Goal: Transaction & Acquisition: Obtain resource

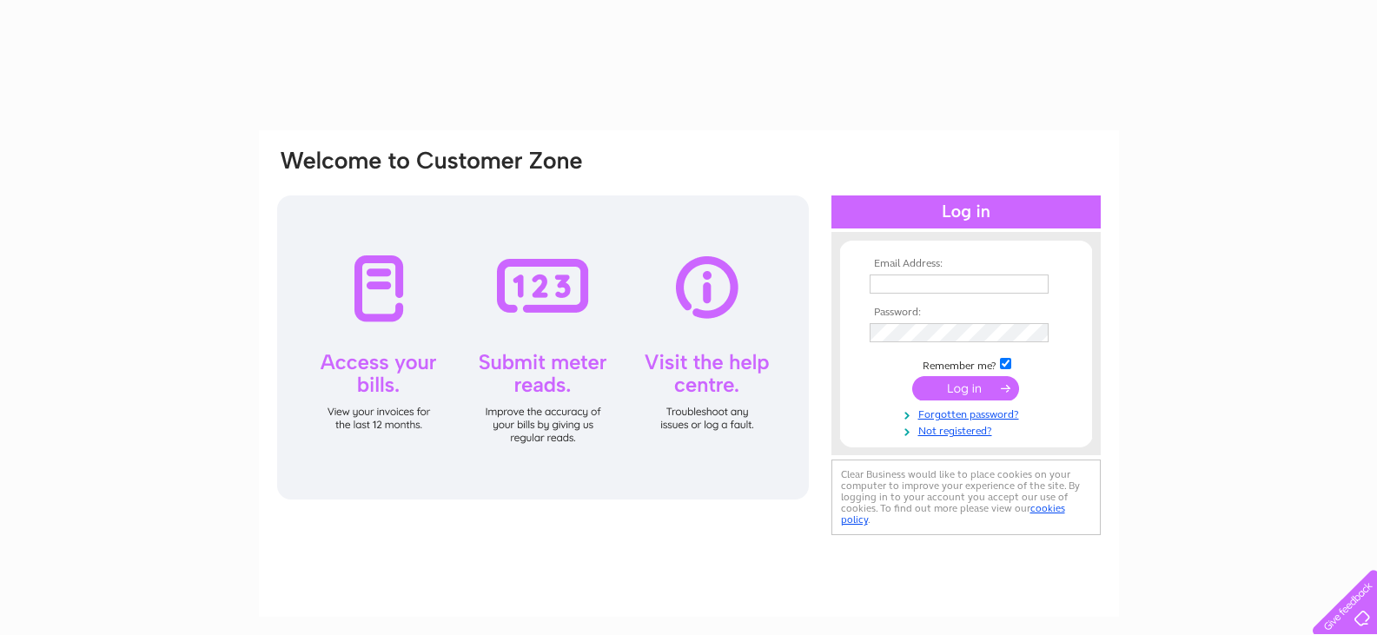
type input "accounts@hewerwhitetrust.org"
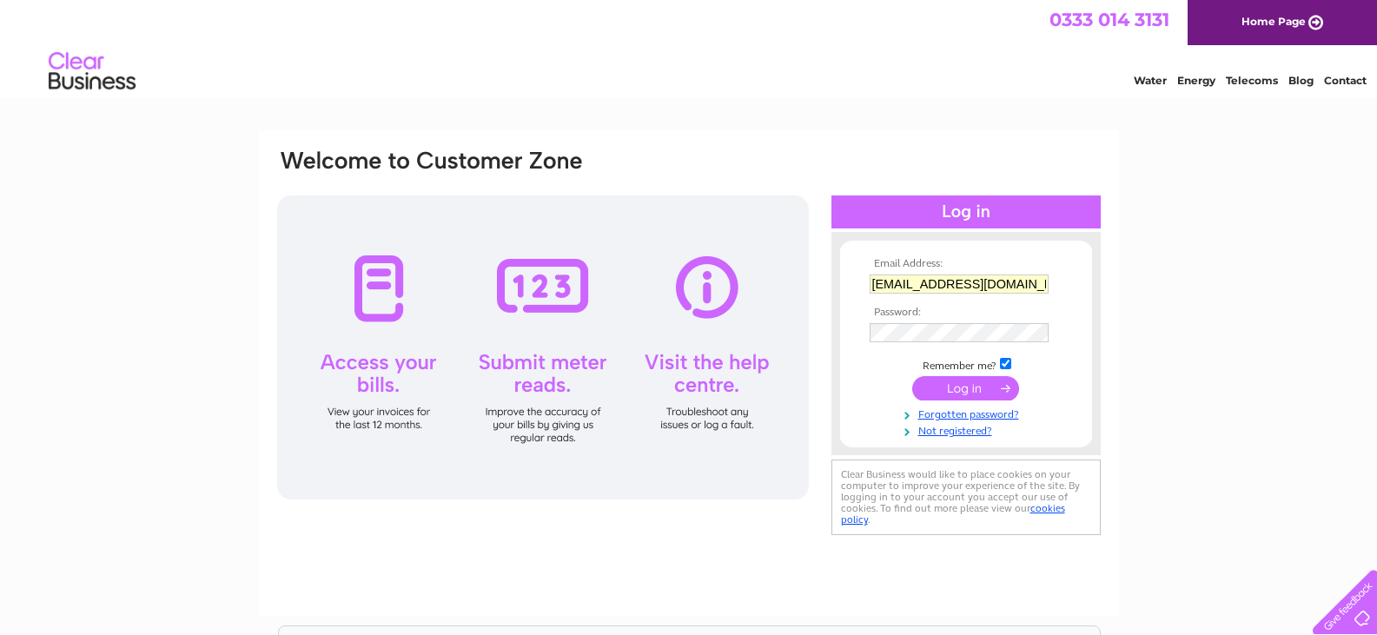
click at [952, 384] on input "submit" at bounding box center [965, 388] width 107 height 24
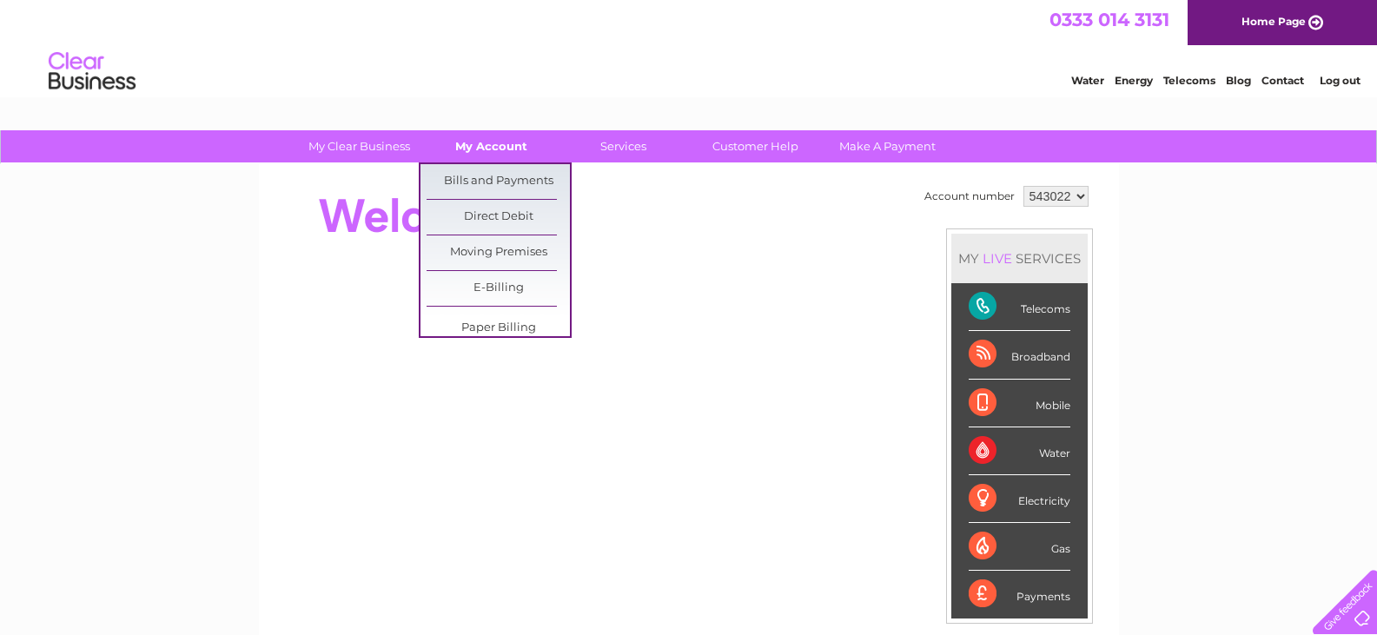
click at [492, 148] on link "My Account" at bounding box center [491, 146] width 143 height 32
click at [494, 173] on link "Bills and Payments" at bounding box center [498, 181] width 143 height 35
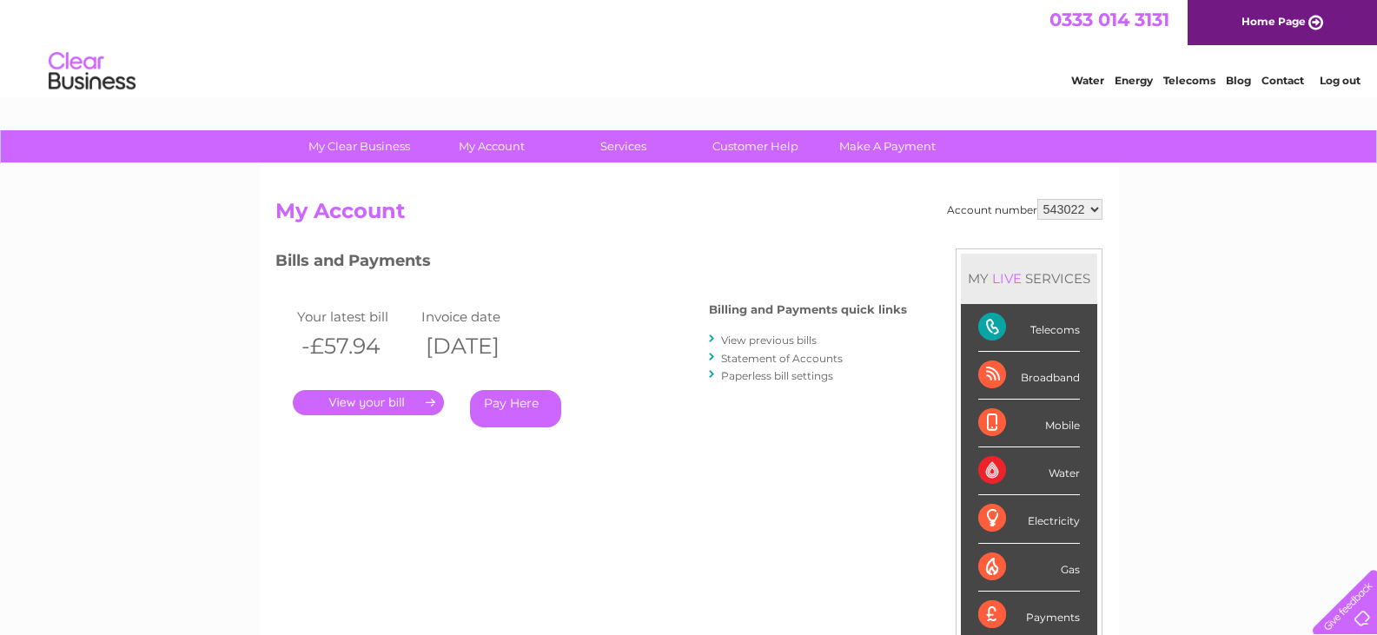
click at [360, 400] on link "." at bounding box center [368, 402] width 151 height 25
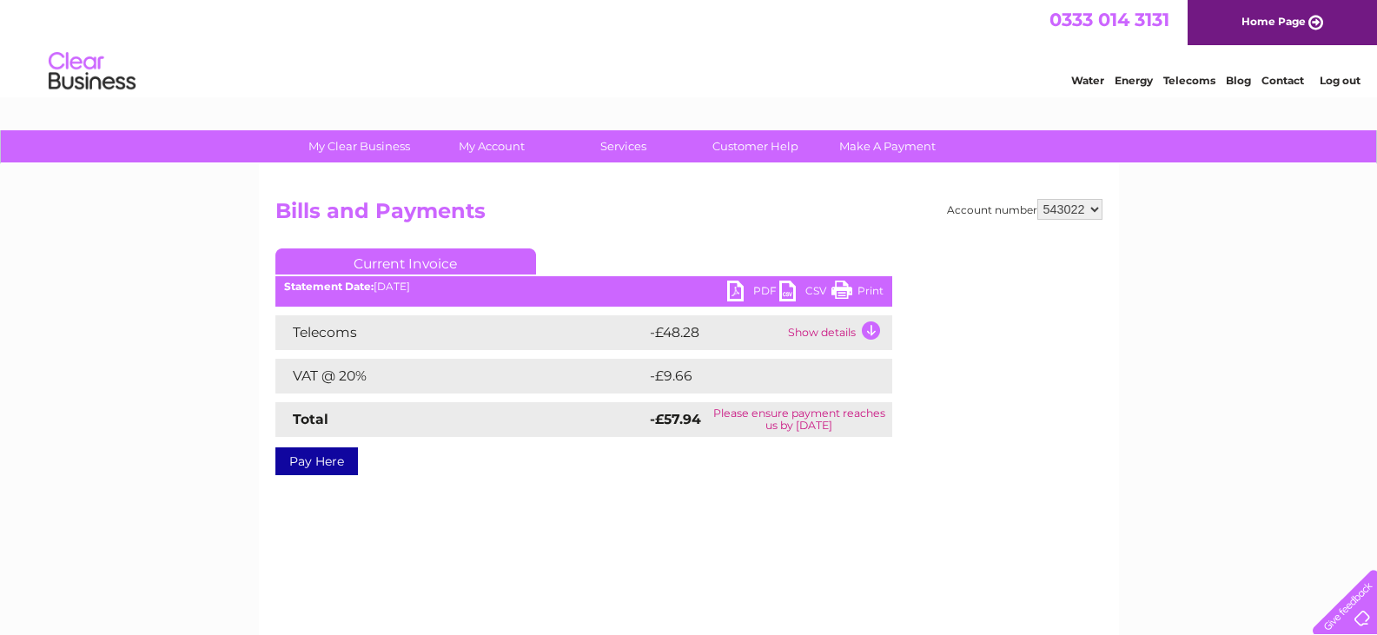
click at [725, 298] on div "PDF CSV Print Statement Date: 09/10/2025" at bounding box center [583, 294] width 617 height 26
click at [732, 293] on link "PDF" at bounding box center [753, 293] width 52 height 25
